Goal: Task Accomplishment & Management: Manage account settings

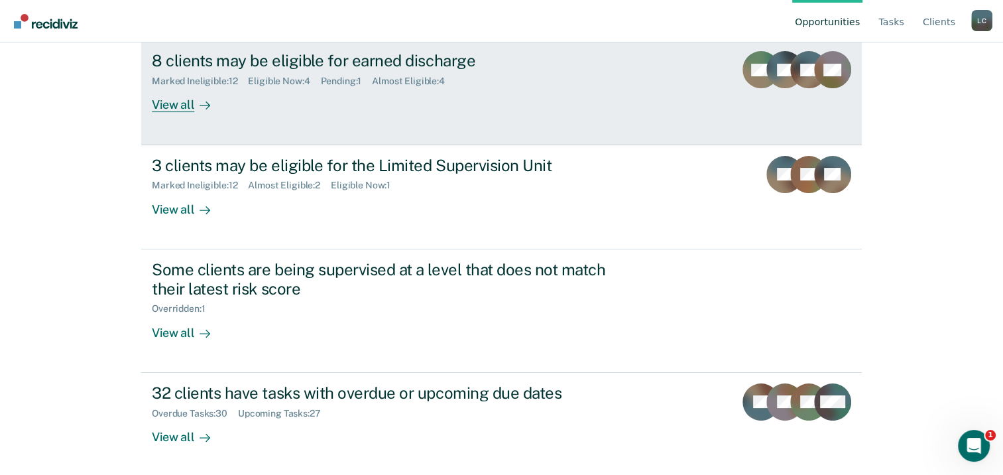
scroll to position [176, 0]
click at [175, 100] on div "View all" at bounding box center [189, 99] width 74 height 26
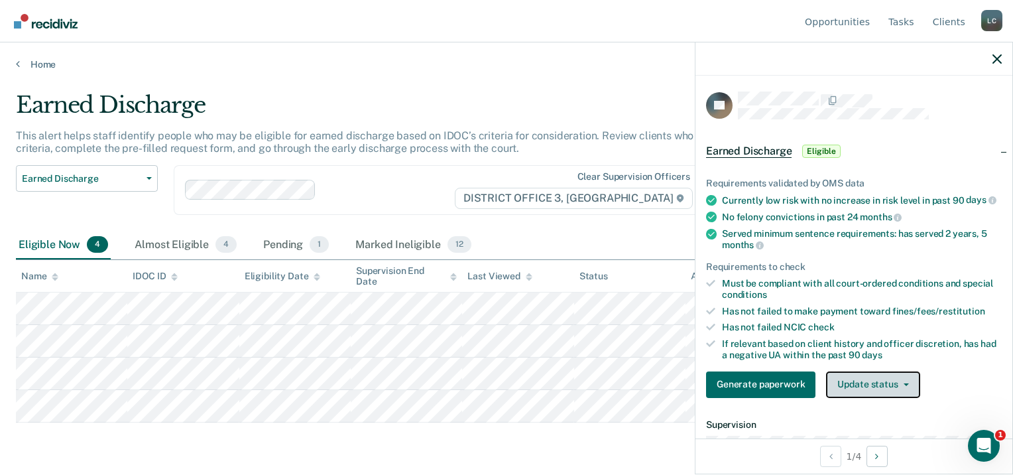
click at [867, 390] on button "Update status" at bounding box center [872, 384] width 93 height 27
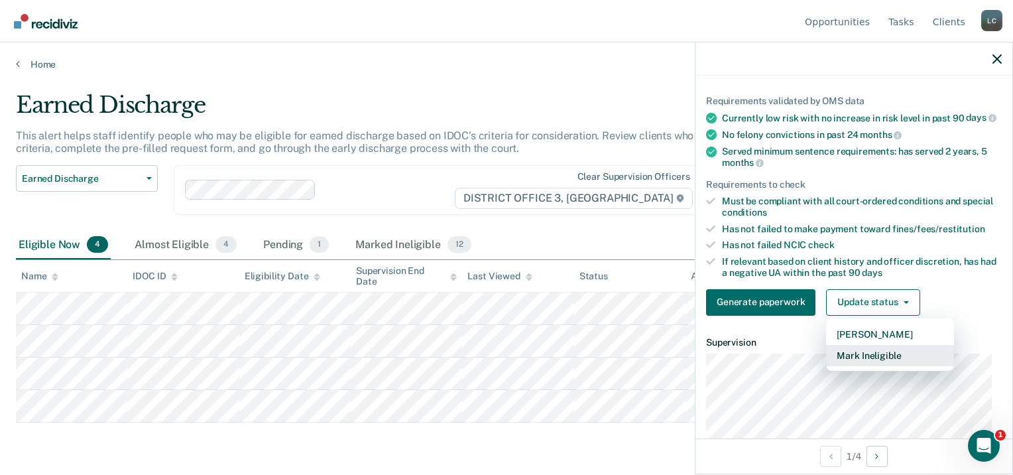
click at [854, 365] on button "Mark Ineligible" at bounding box center [890, 355] width 128 height 21
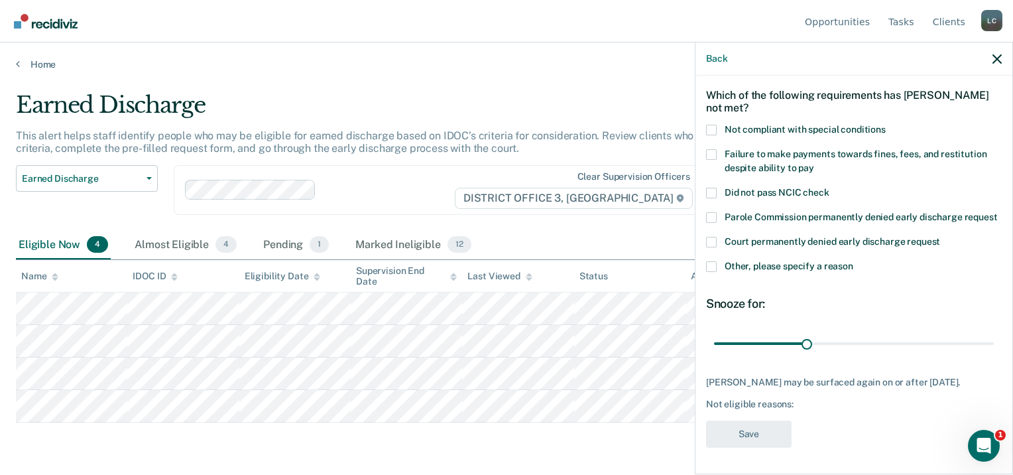
scroll to position [75, 0]
click at [711, 125] on span at bounding box center [711, 130] width 11 height 11
click at [886, 125] on input "Not compliant with special conditions" at bounding box center [886, 125] width 0 height 0
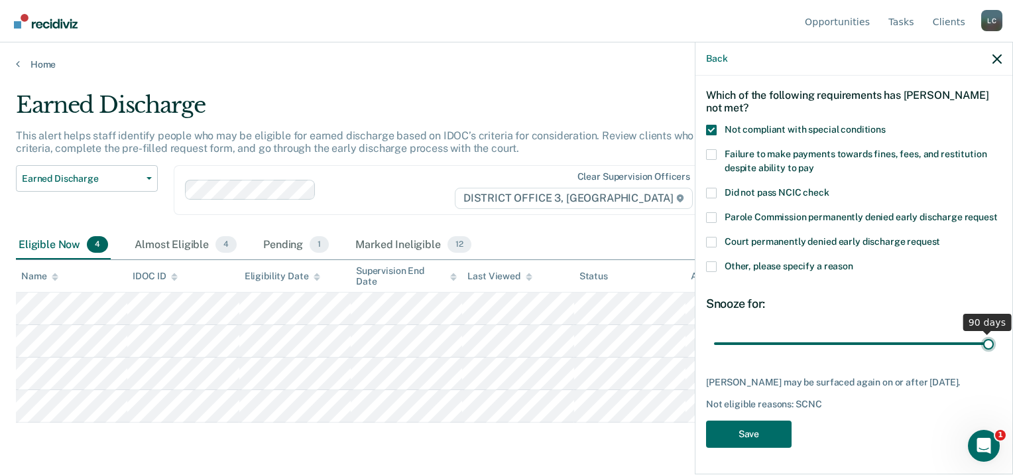
drag, startPoint x: 801, startPoint y: 335, endPoint x: 1015, endPoint y: 376, distance: 217.4
type input "90"
click at [994, 355] on input "range" at bounding box center [854, 343] width 280 height 23
click at [722, 434] on button "Save" at bounding box center [749, 433] width 86 height 27
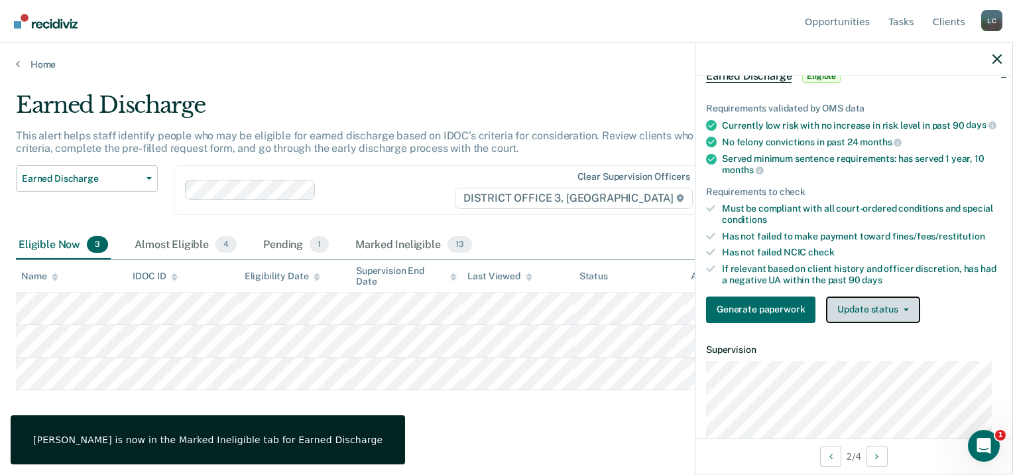
click at [888, 319] on button "Update status" at bounding box center [872, 309] width 93 height 27
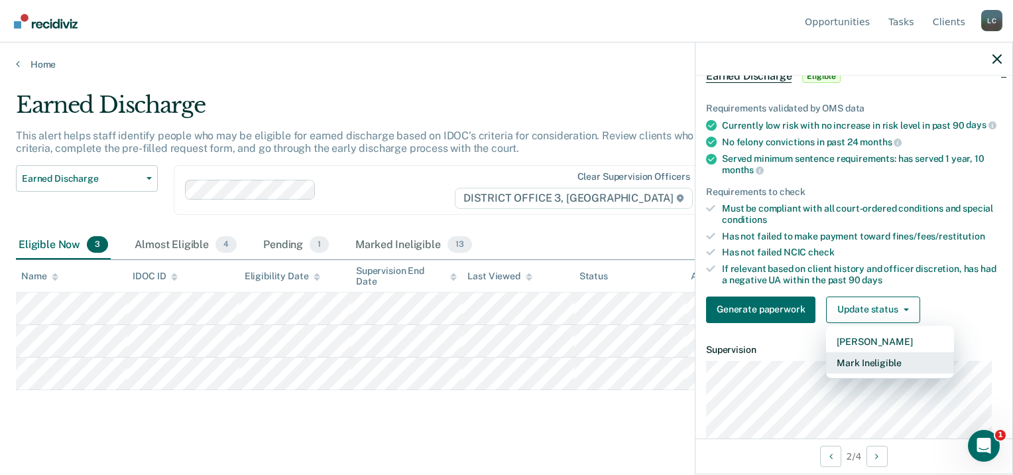
click at [855, 373] on button "Mark Ineligible" at bounding box center [890, 362] width 128 height 21
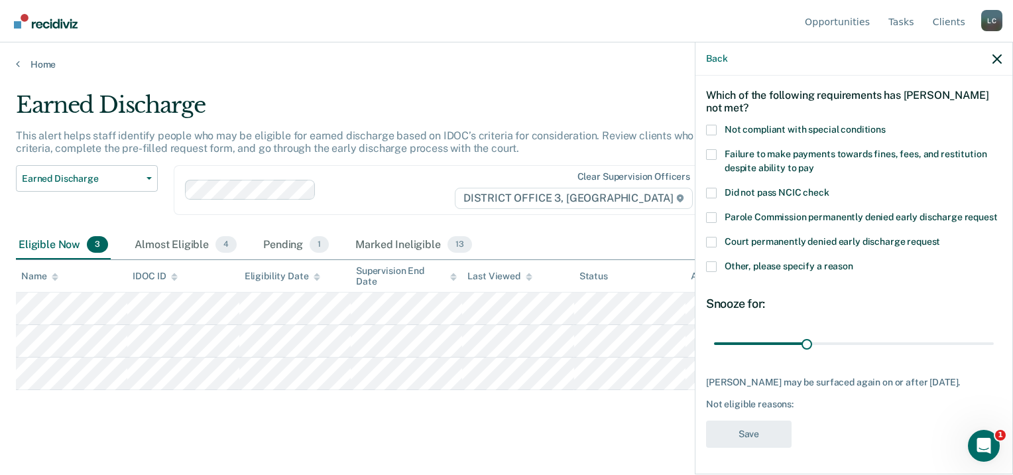
scroll to position [64, 0]
click at [711, 125] on span at bounding box center [711, 130] width 11 height 11
click at [886, 125] on input "Not compliant with special conditions" at bounding box center [886, 125] width 0 height 0
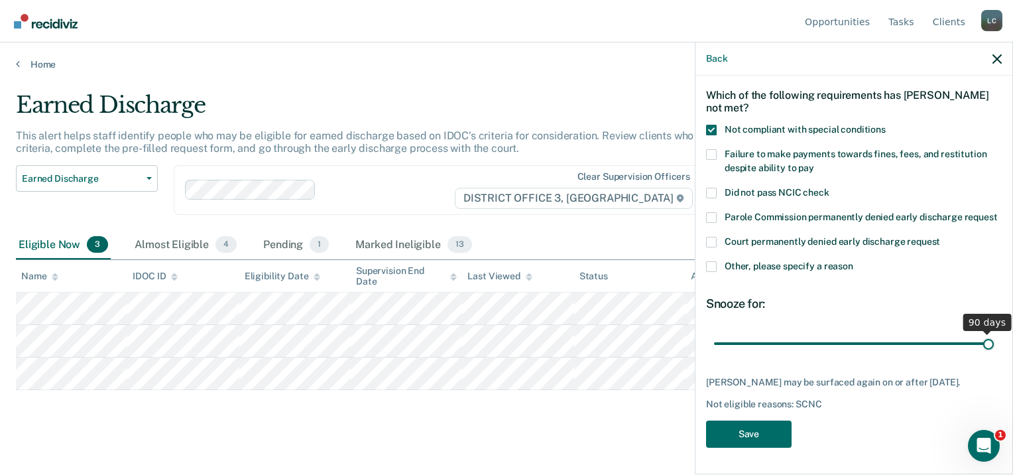
drag, startPoint x: 800, startPoint y: 341, endPoint x: 1015, endPoint y: 334, distance: 214.9
type input "90"
click at [994, 334] on input "range" at bounding box center [854, 343] width 280 height 23
click at [764, 443] on button "Save" at bounding box center [749, 433] width 86 height 27
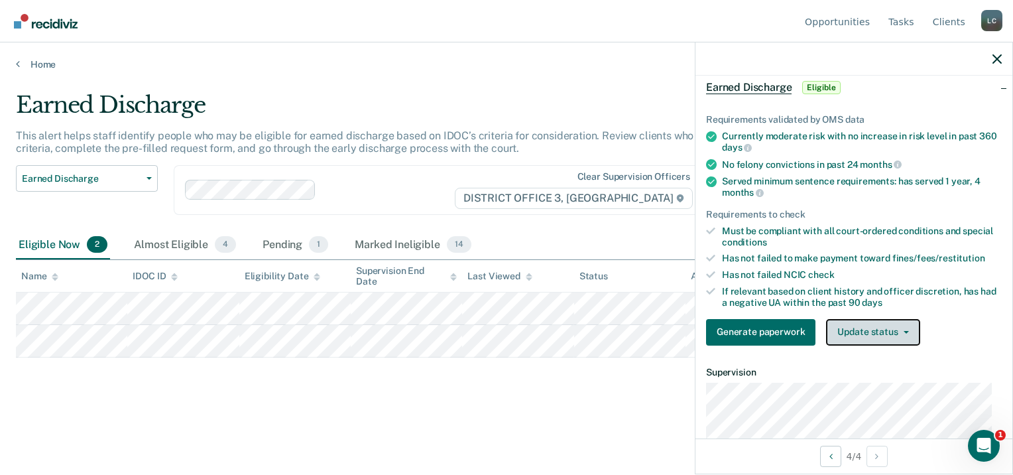
click at [856, 335] on button "Update status" at bounding box center [872, 332] width 93 height 27
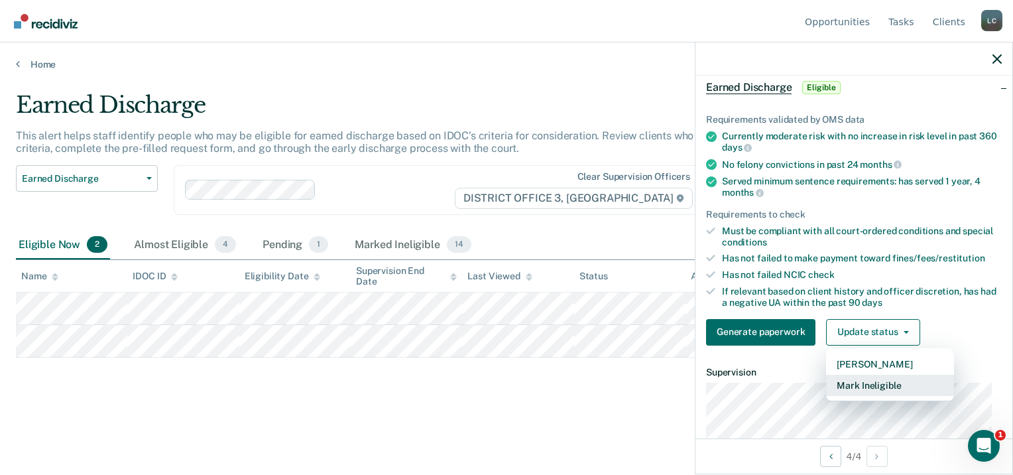
click at [866, 385] on button "Mark Ineligible" at bounding box center [890, 385] width 128 height 21
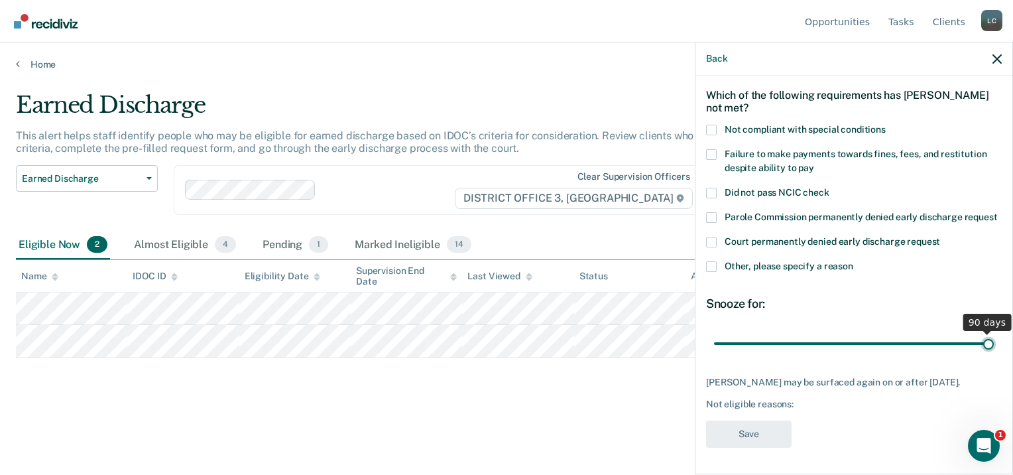
drag, startPoint x: 795, startPoint y: 349, endPoint x: 1015, endPoint y: 347, distance: 219.4
type input "90"
click at [994, 347] on input "range" at bounding box center [854, 343] width 280 height 23
click at [716, 125] on label "Not compliant with special conditions" at bounding box center [854, 132] width 296 height 14
click at [886, 125] on input "Not compliant with special conditions" at bounding box center [886, 125] width 0 height 0
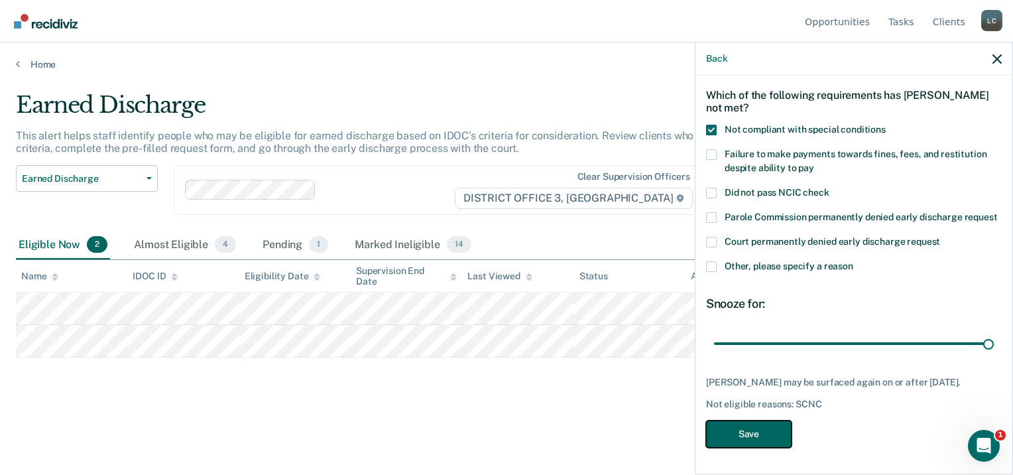
click at [756, 440] on button "Save" at bounding box center [749, 433] width 86 height 27
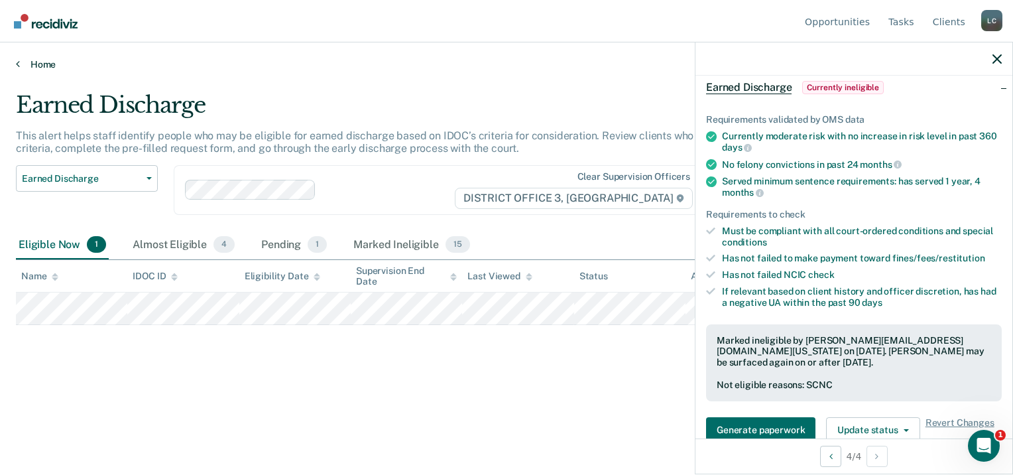
click at [17, 60] on icon at bounding box center [18, 63] width 4 height 11
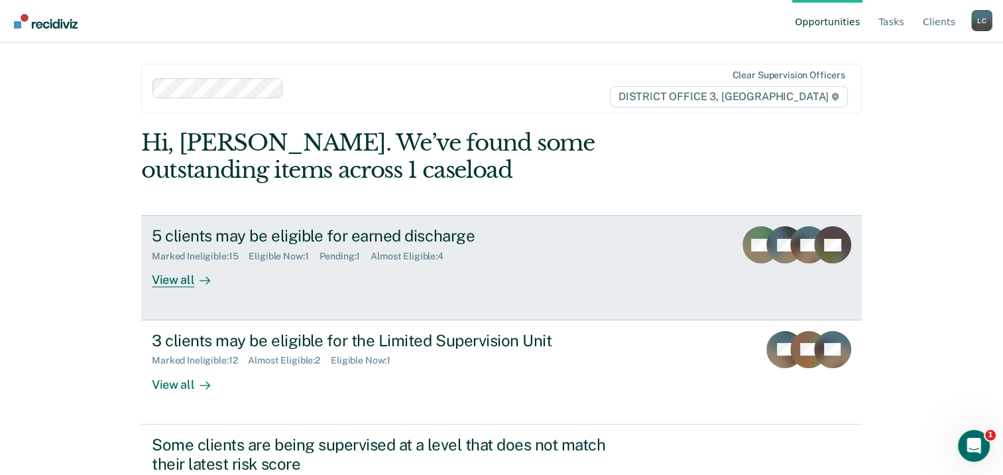
click at [172, 269] on div "View all" at bounding box center [189, 275] width 74 height 26
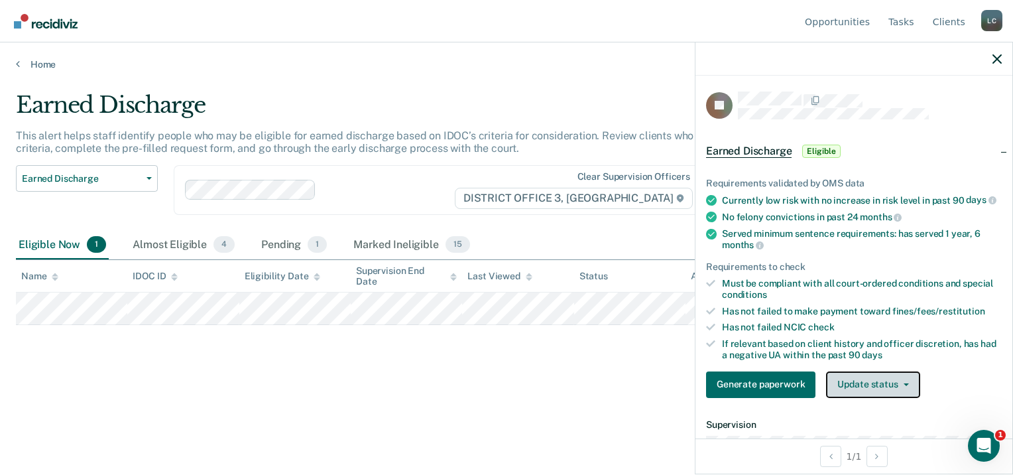
click at [854, 398] on button "Update status" at bounding box center [872, 384] width 93 height 27
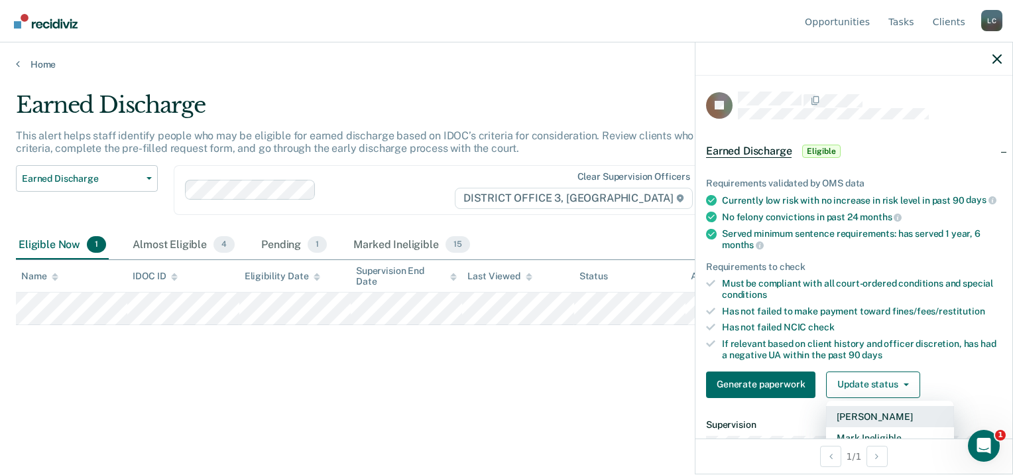
scroll to position [133, 0]
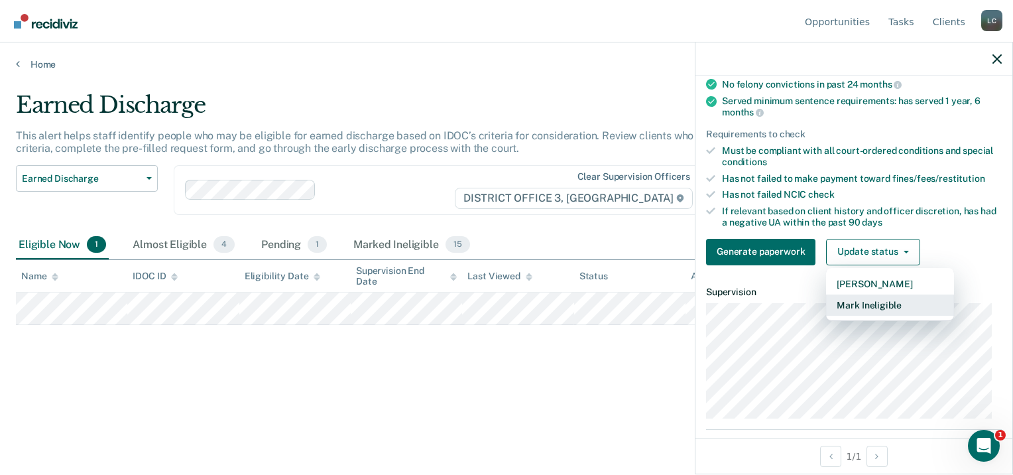
click at [868, 316] on button "Mark Ineligible" at bounding box center [890, 304] width 128 height 21
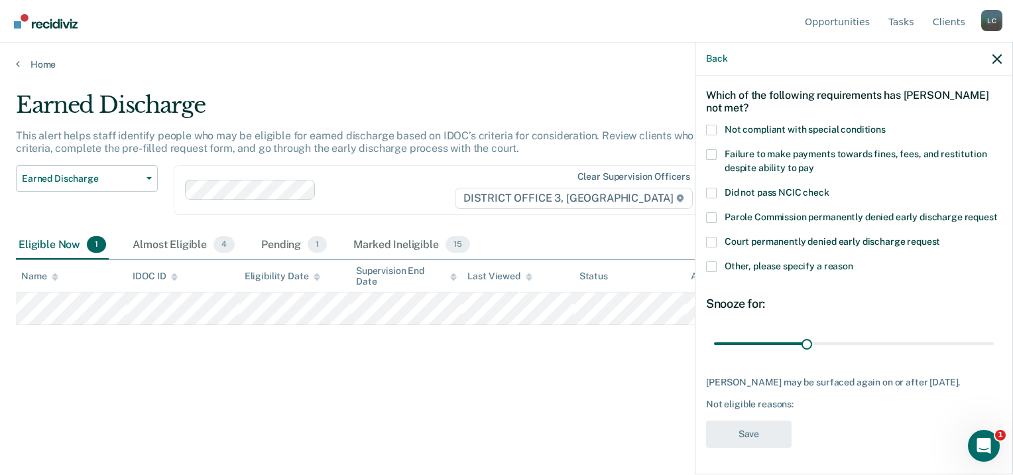
click at [712, 264] on span at bounding box center [711, 266] width 11 height 11
click at [853, 261] on input "Other, please specify a reason" at bounding box center [853, 261] width 0 height 0
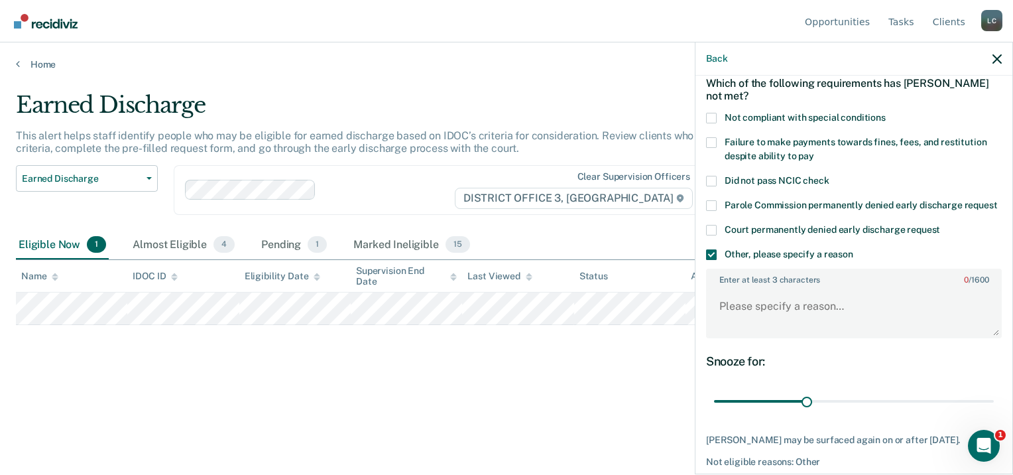
click at [714, 260] on span at bounding box center [711, 254] width 11 height 11
click at [853, 249] on input "Other, please specify a reason" at bounding box center [853, 249] width 0 height 0
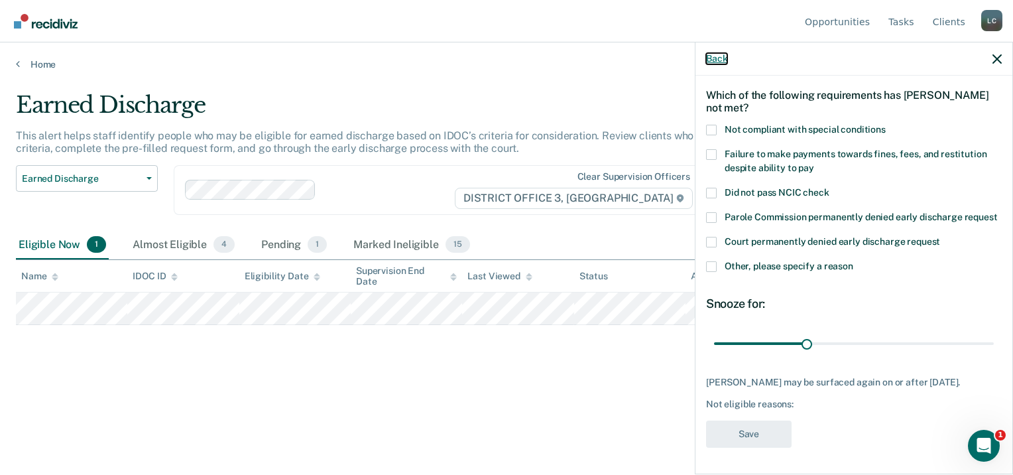
click at [709, 62] on button "Back" at bounding box center [716, 58] width 21 height 11
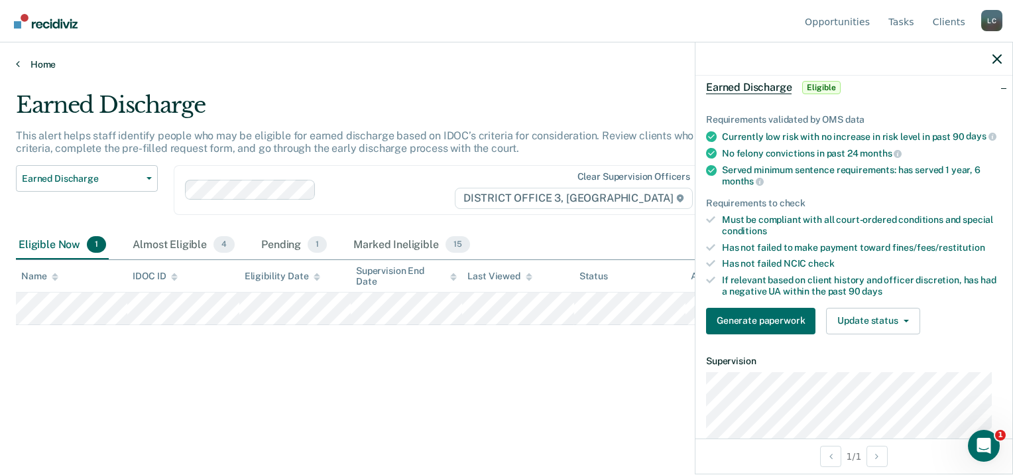
click at [37, 63] on link "Home" at bounding box center [506, 64] width 981 height 12
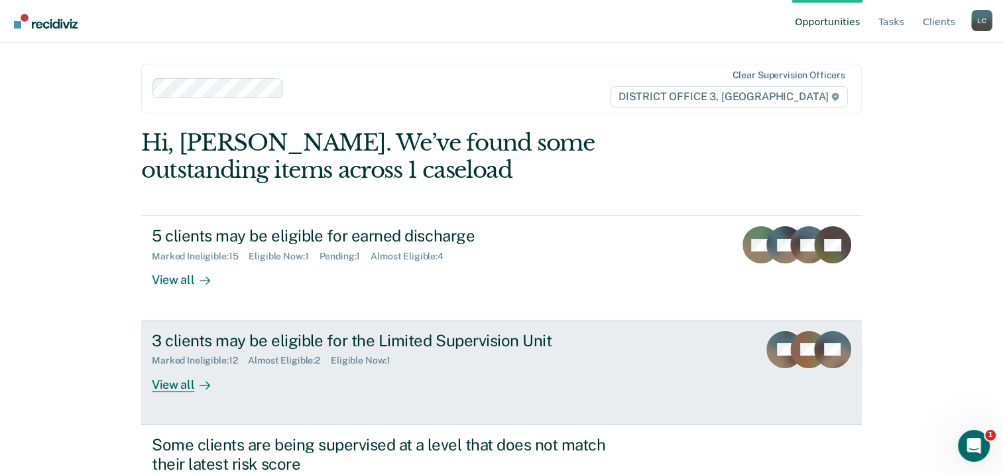
click at [174, 369] on div "View all" at bounding box center [189, 379] width 74 height 26
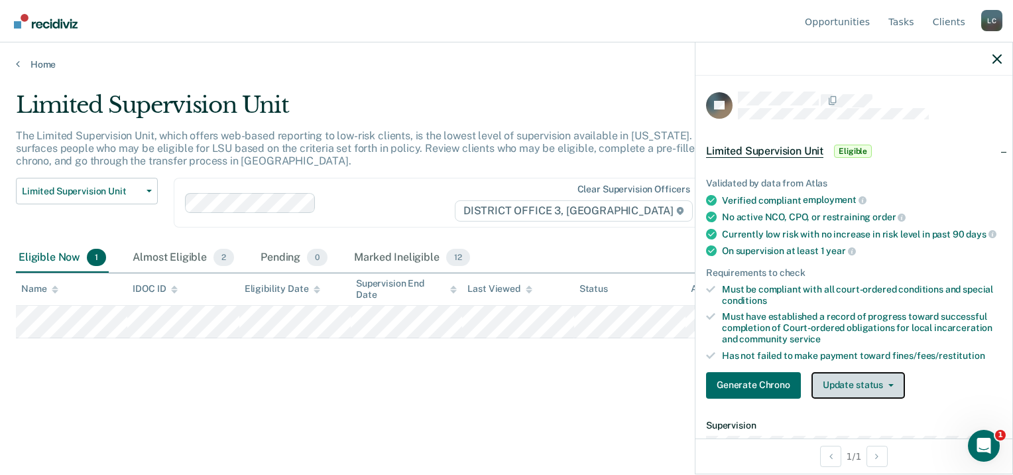
click at [866, 396] on button "Update status" at bounding box center [857, 385] width 93 height 27
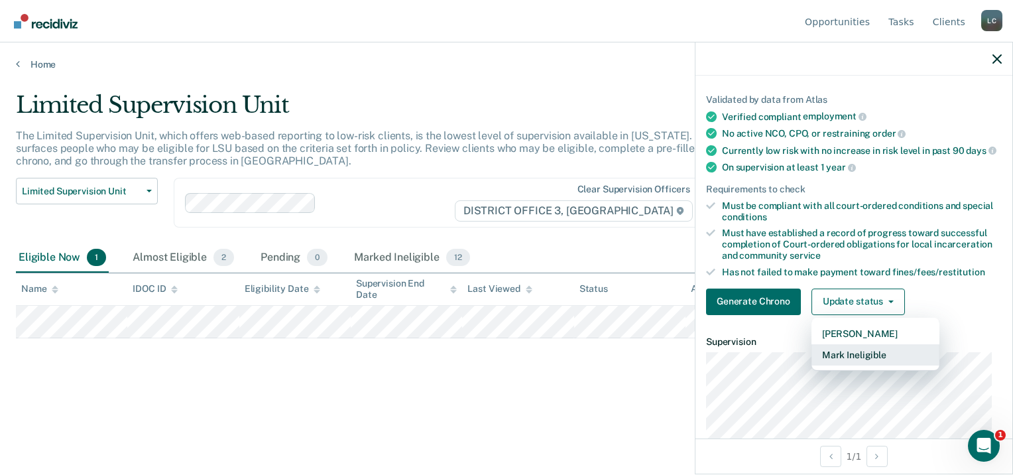
click at [848, 365] on button "Mark Ineligible" at bounding box center [875, 354] width 128 height 21
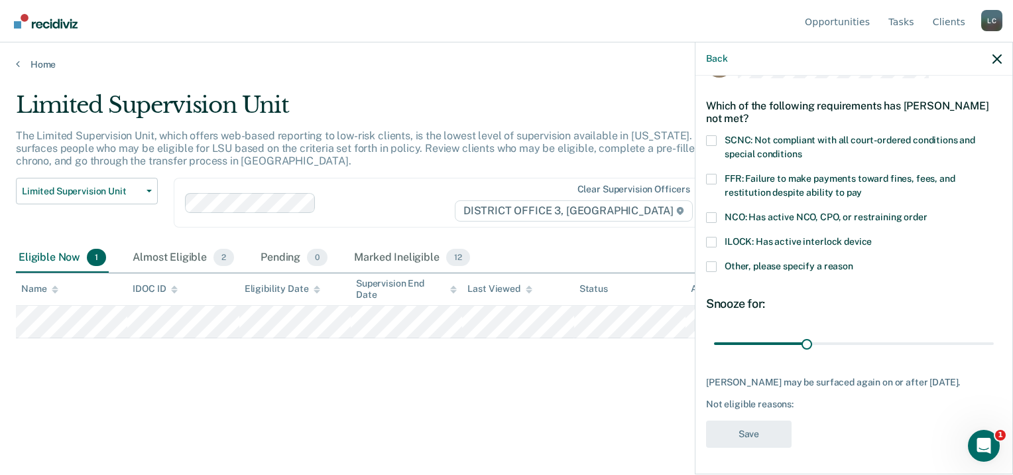
click at [717, 261] on label "Other, please specify a reason" at bounding box center [854, 268] width 296 height 14
click at [853, 261] on input "Other, please specify a reason" at bounding box center [853, 261] width 0 height 0
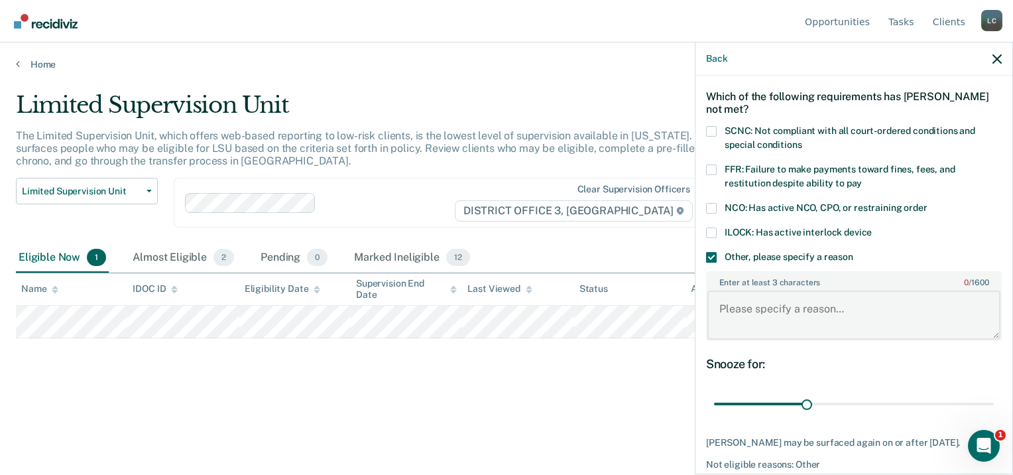
click at [754, 303] on textarea "Enter at least 3 characters 0 / 1600" at bounding box center [853, 314] width 293 height 49
type textarea "Violation"
drag, startPoint x: 801, startPoint y: 402, endPoint x: 1015, endPoint y: 416, distance: 213.9
type input "90"
click at [994, 416] on input "range" at bounding box center [854, 403] width 280 height 23
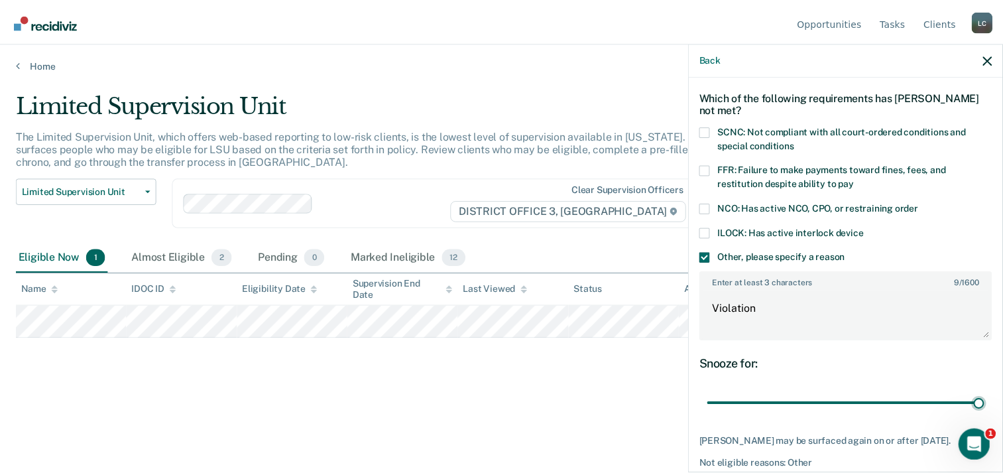
scroll to position [119, 0]
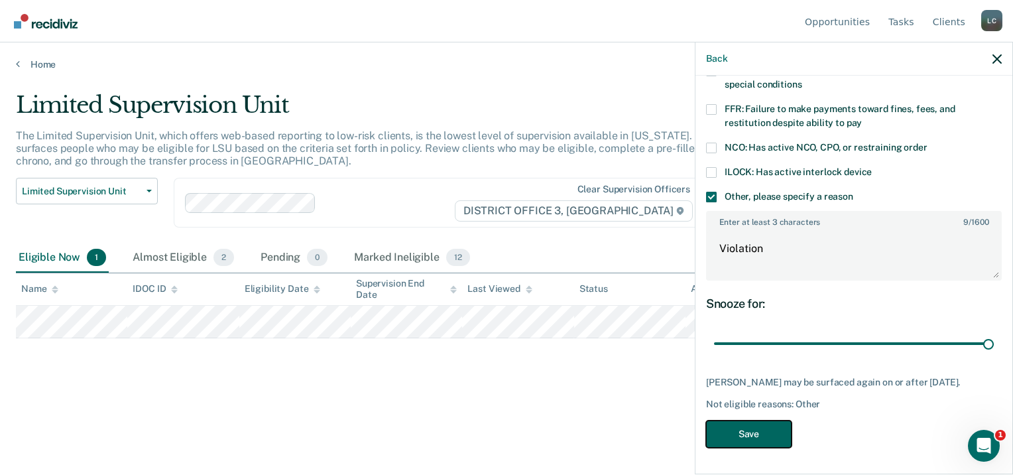
click at [756, 440] on button "Save" at bounding box center [749, 433] width 86 height 27
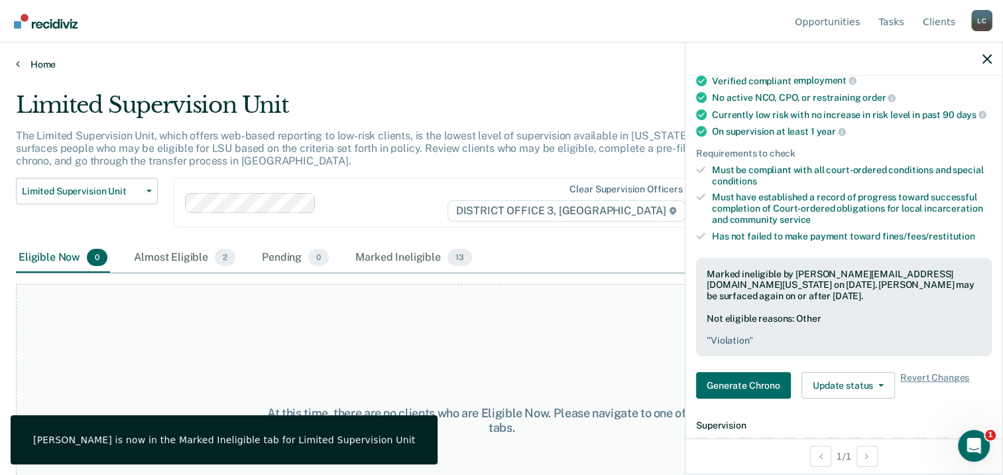
click at [41, 65] on link "Home" at bounding box center [501, 64] width 971 height 12
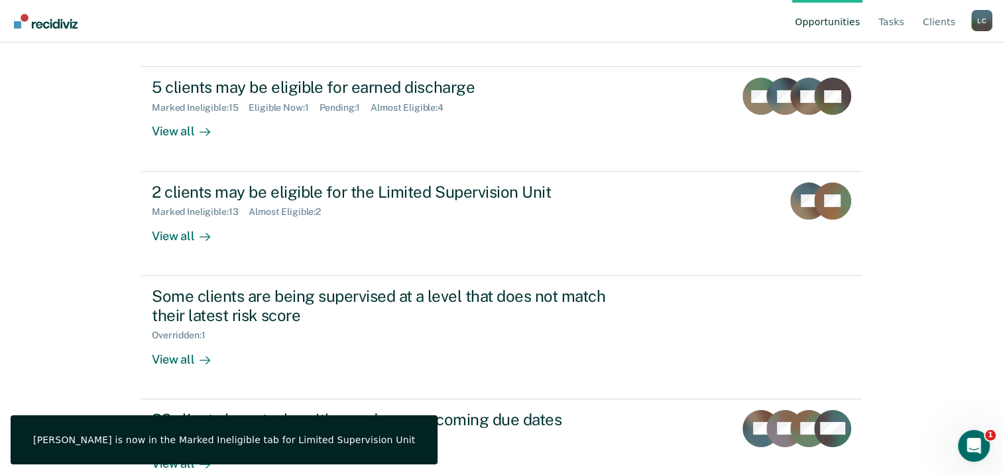
scroll to position [176, 0]
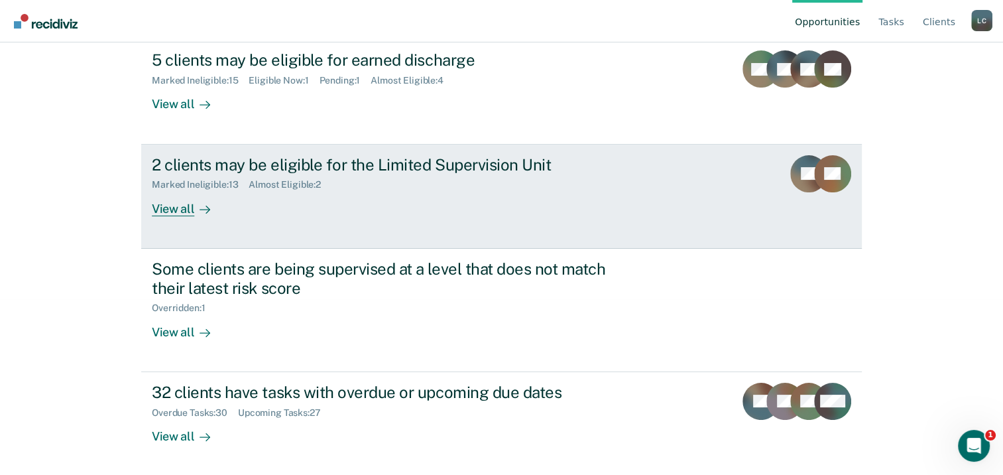
click at [164, 203] on div "View all" at bounding box center [189, 203] width 74 height 26
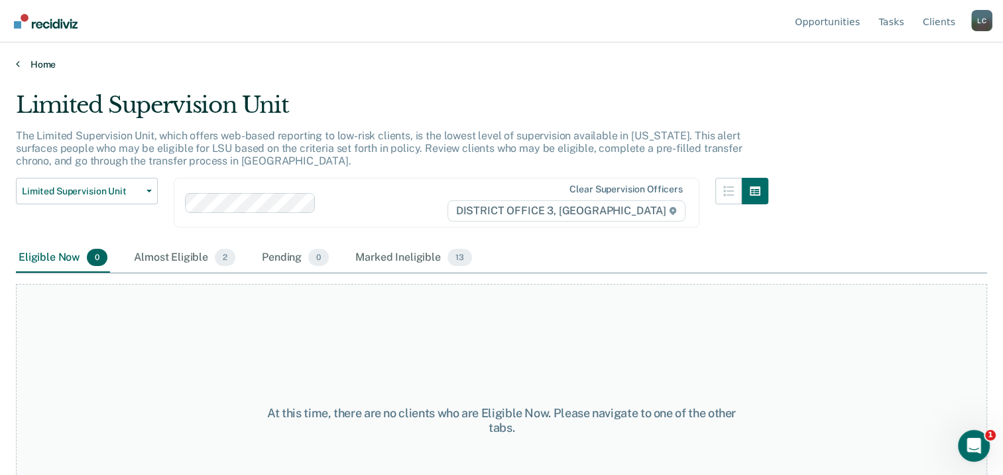
click at [40, 59] on link "Home" at bounding box center [501, 64] width 971 height 12
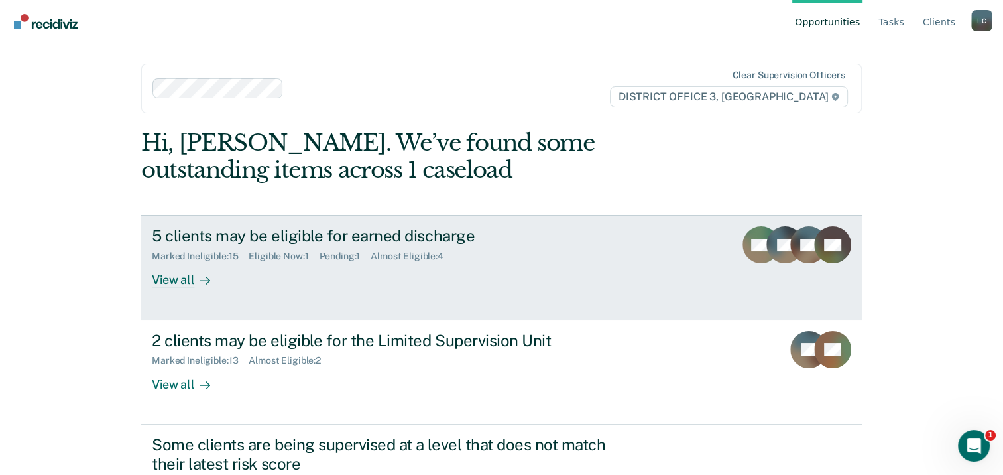
click at [164, 273] on div "View all" at bounding box center [189, 275] width 74 height 26
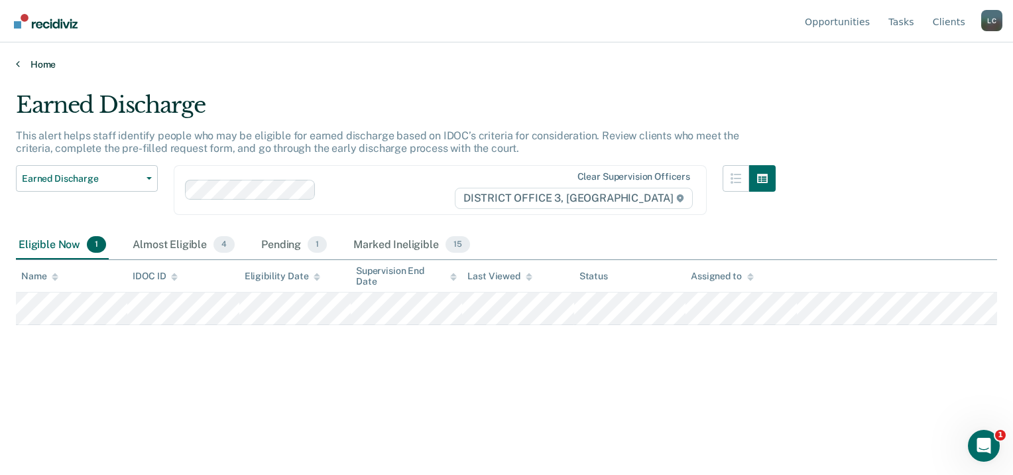
click at [38, 60] on link "Home" at bounding box center [506, 64] width 981 height 12
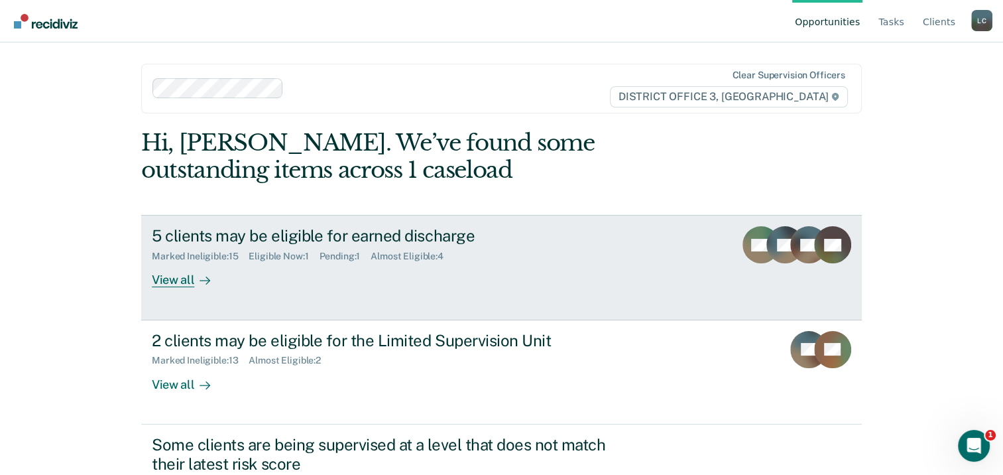
scroll to position [176, 0]
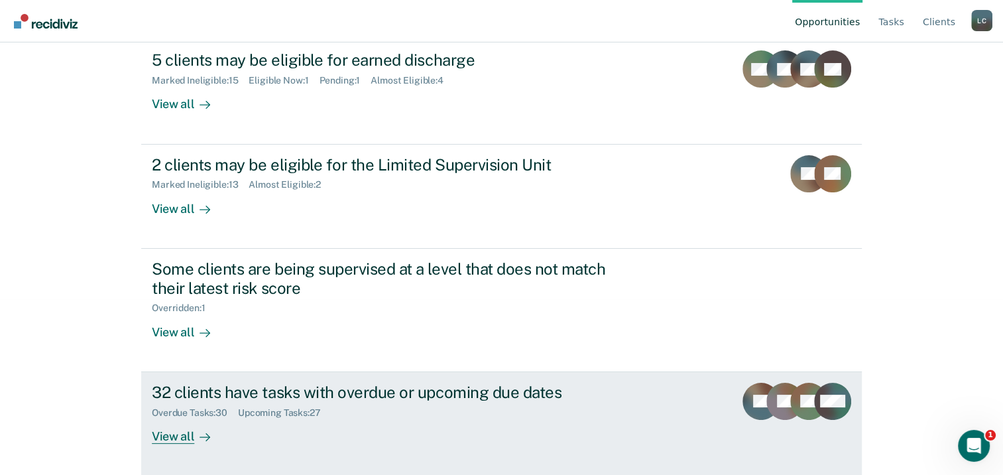
click at [172, 407] on div "Overdue Tasks : 30" at bounding box center [195, 412] width 86 height 11
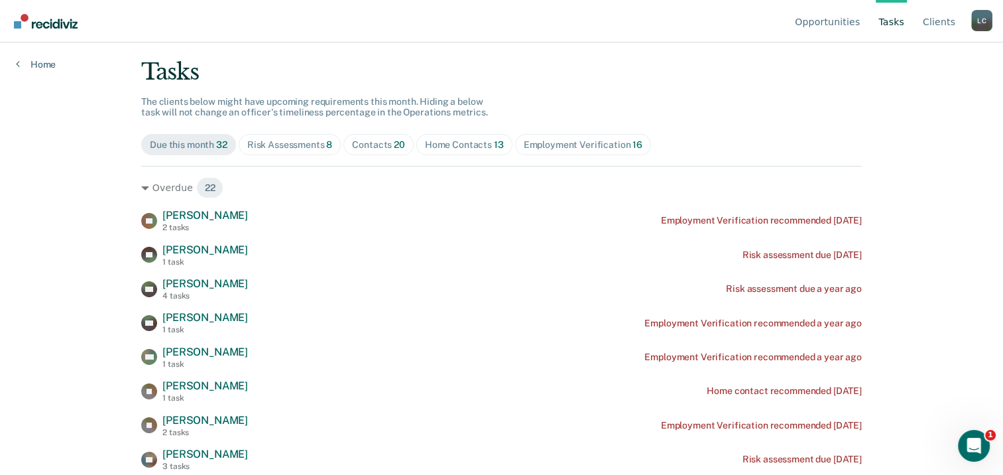
scroll to position [68, 0]
